Goal: Task Accomplishment & Management: Manage account settings

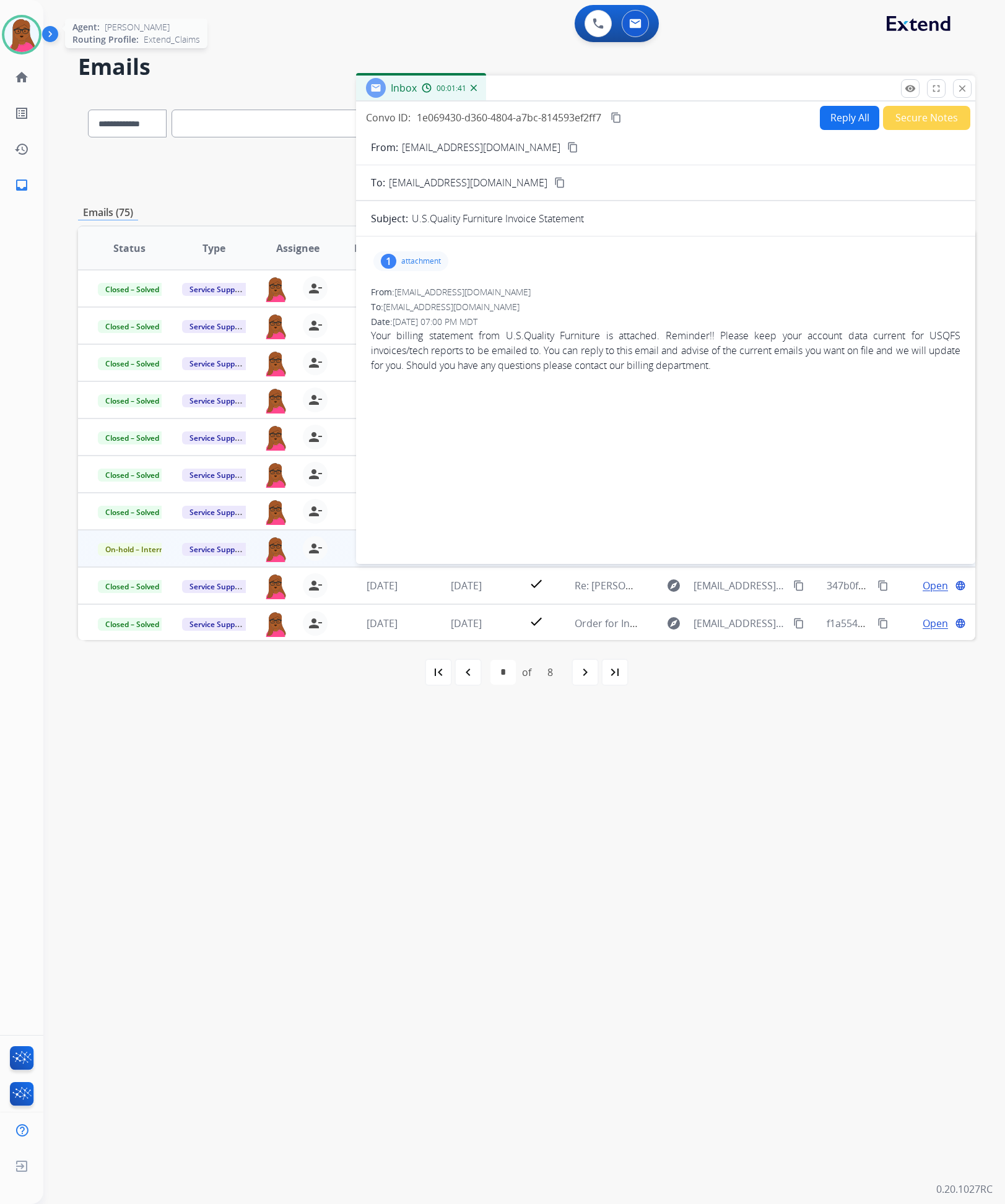
click at [8, 28] on img at bounding box center [22, 34] width 35 height 35
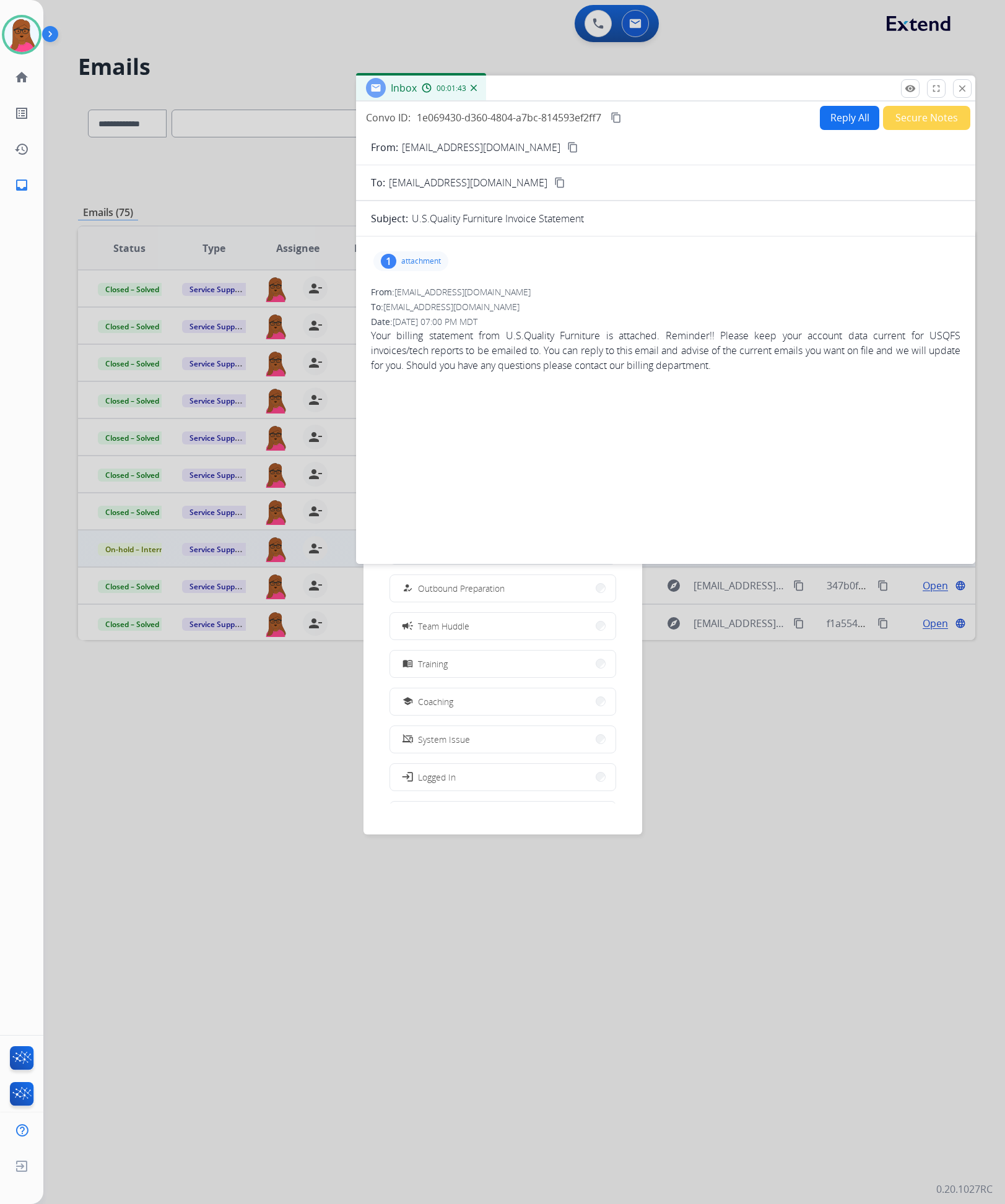
click at [962, 92] on mat-icon "close" at bounding box center [962, 88] width 11 height 11
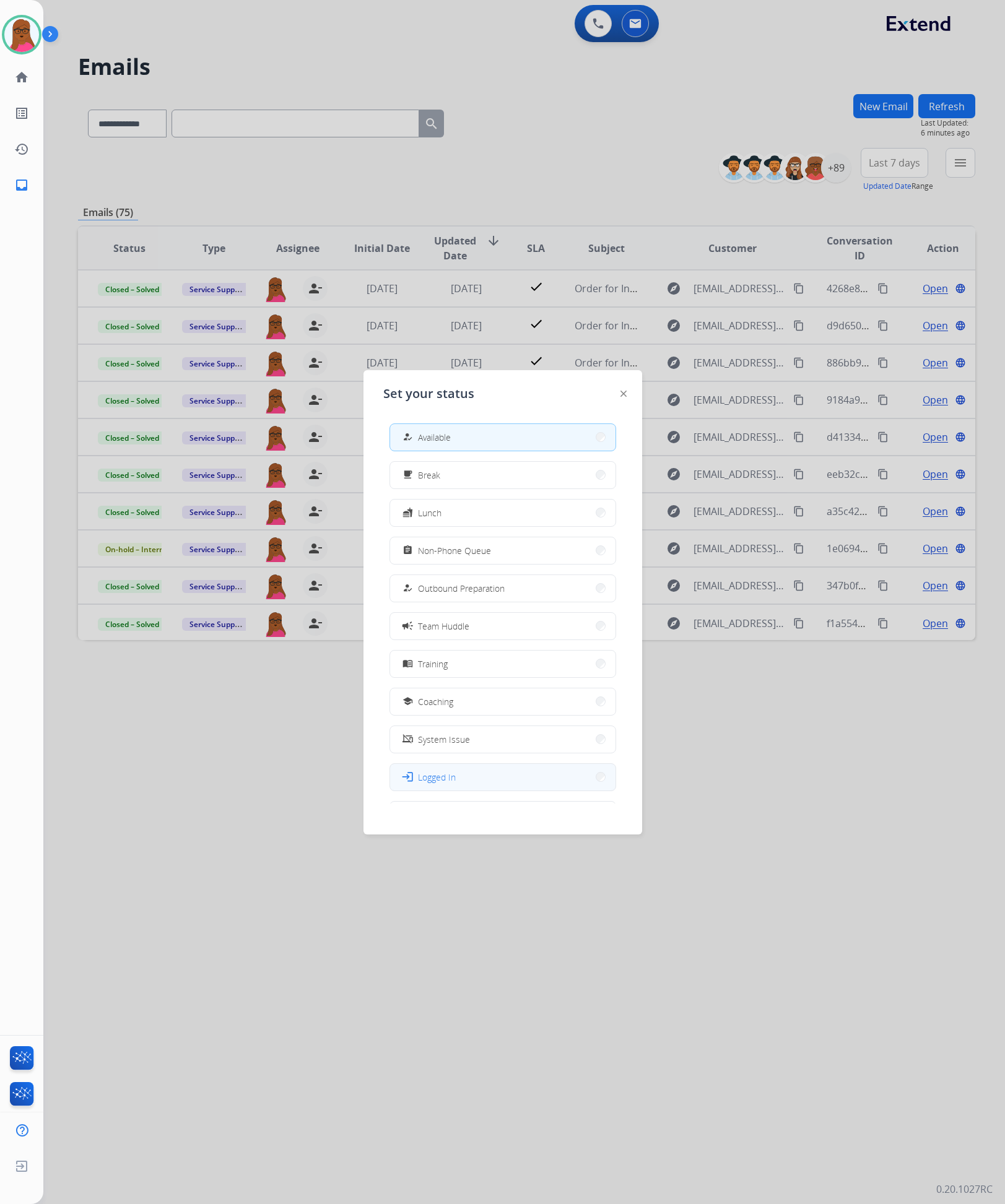
click at [476, 776] on button "login Logged In" at bounding box center [502, 777] width 225 height 27
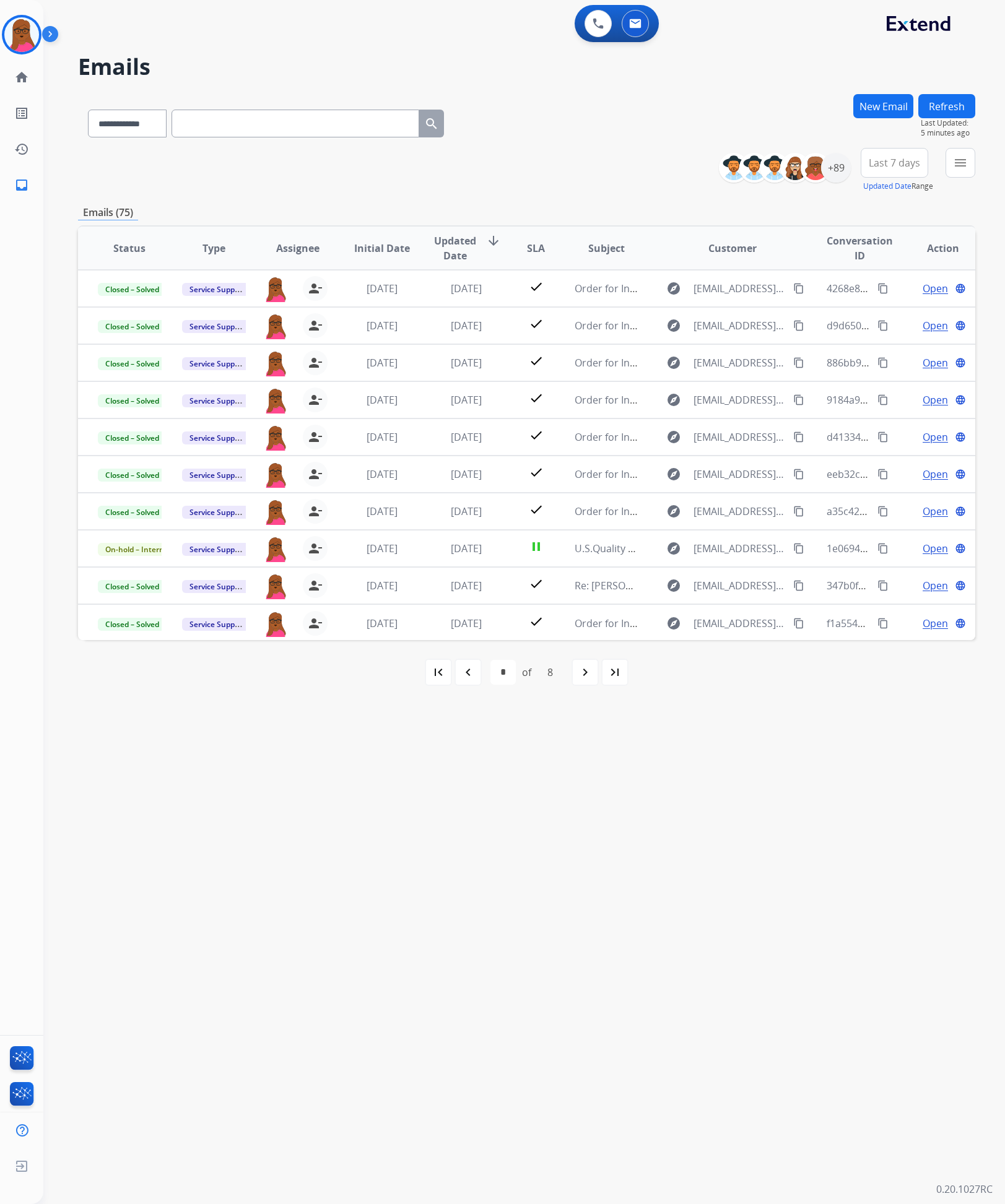
click at [942, 102] on button "Refresh" at bounding box center [946, 105] width 57 height 24
click at [591, 682] on div "navigate_next" at bounding box center [585, 672] width 28 height 28
click at [474, 675] on mat-icon "navigate_before" at bounding box center [468, 673] width 15 height 15
click at [470, 681] on div "navigate_before" at bounding box center [468, 672] width 28 height 28
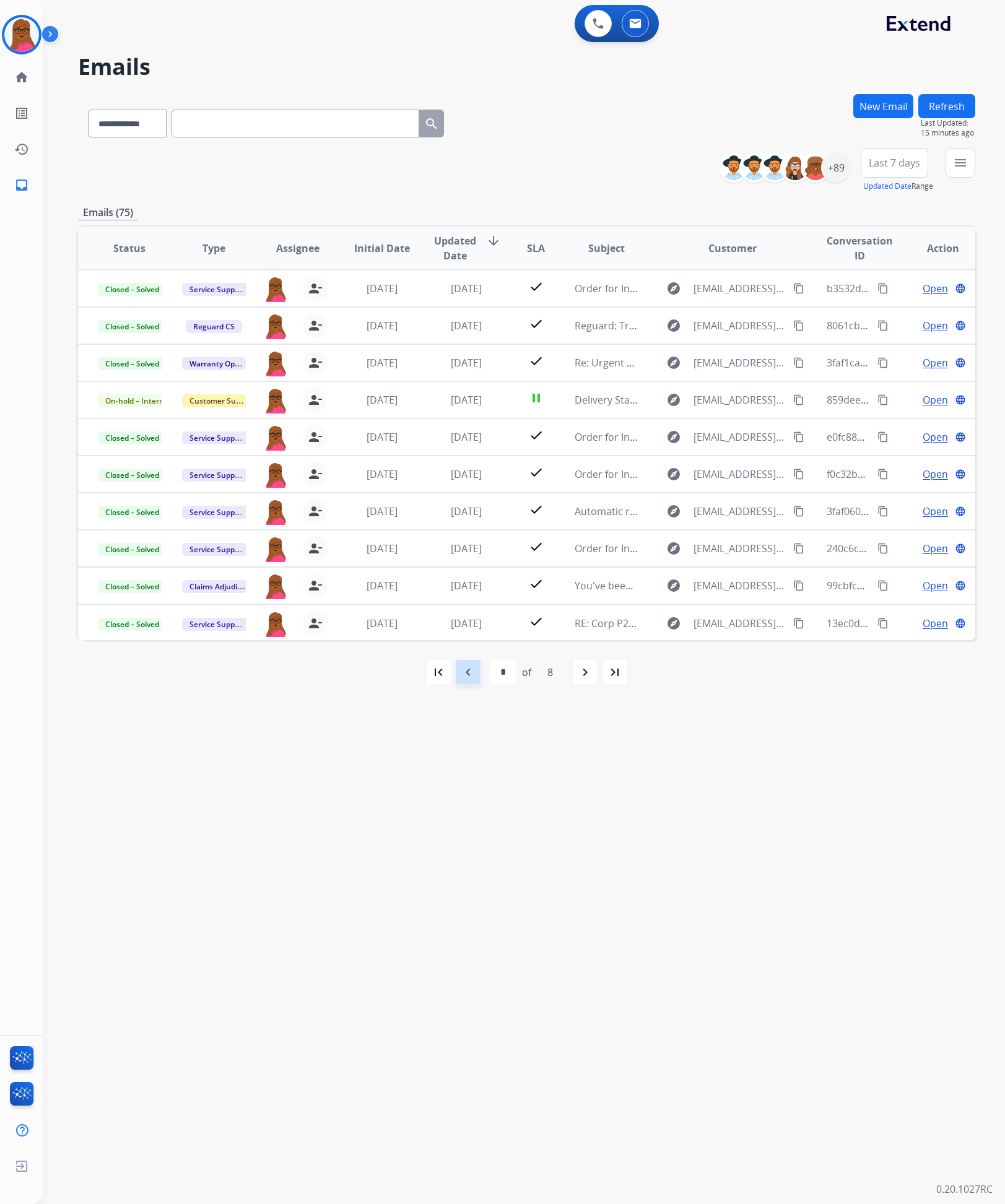
click at [468, 672] on mat-icon "navigate_before" at bounding box center [468, 673] width 15 height 15
click at [469, 665] on mat-icon "navigate_before" at bounding box center [468, 673] width 15 height 15
click at [467, 670] on mat-icon "navigate_before" at bounding box center [468, 673] width 15 height 15
select select "*"
click at [23, 1170] on img at bounding box center [21, 1166] width 22 height 24
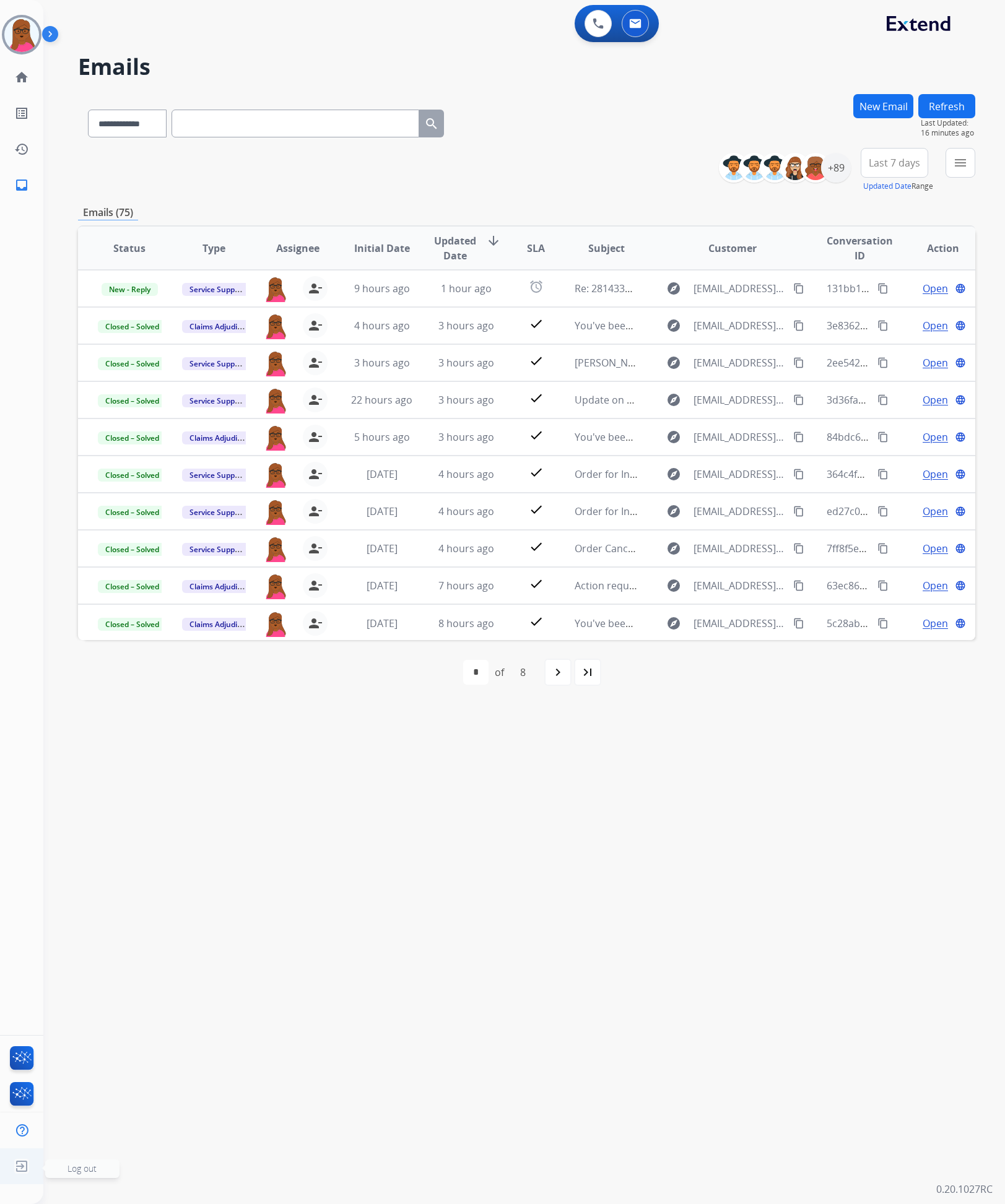
click at [94, 1168] on span "Log out" at bounding box center [82, 1168] width 29 height 11
